Goal: Register for event/course

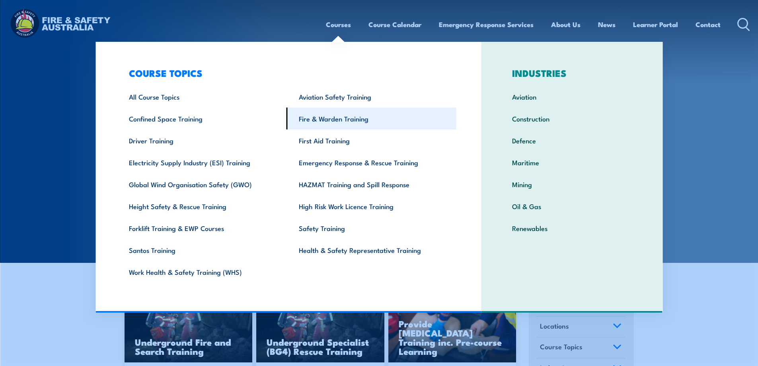
click at [324, 119] on link "Fire & Warden Training" at bounding box center [371, 118] width 170 height 22
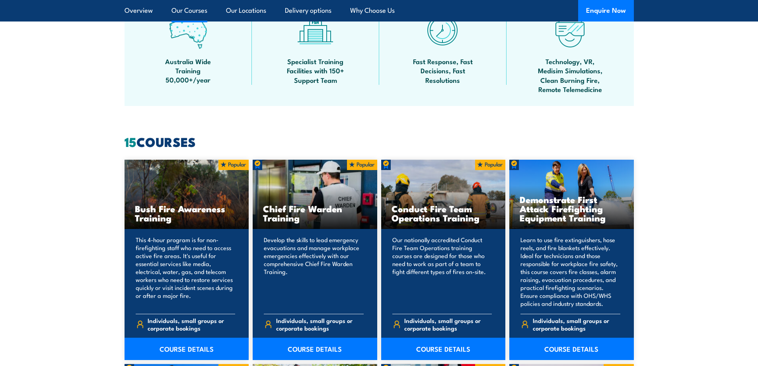
scroll to position [597, 0]
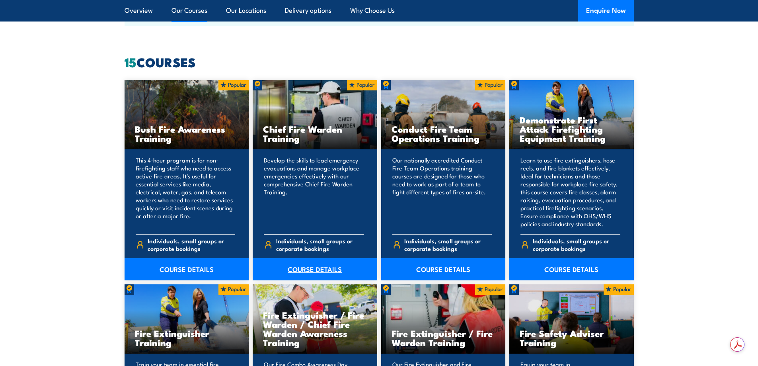
click at [314, 268] on link "COURSE DETAILS" at bounding box center [315, 269] width 124 height 22
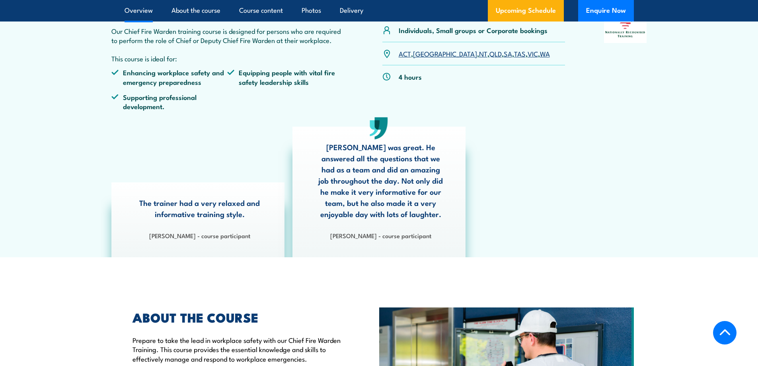
scroll to position [119, 0]
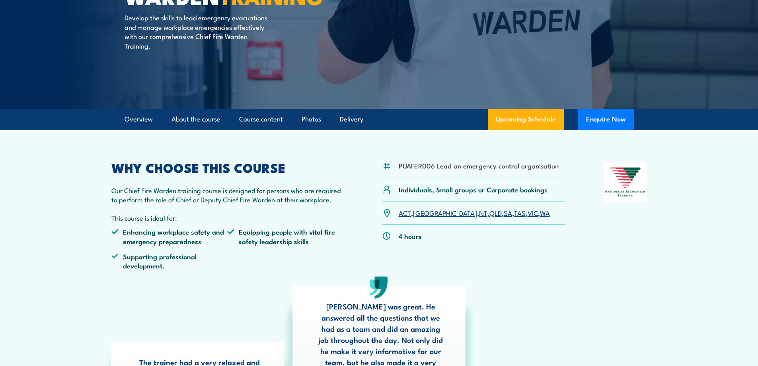
click at [489, 213] on link "QLD" at bounding box center [495, 213] width 12 height 10
